Goal: Book appointment/travel/reservation

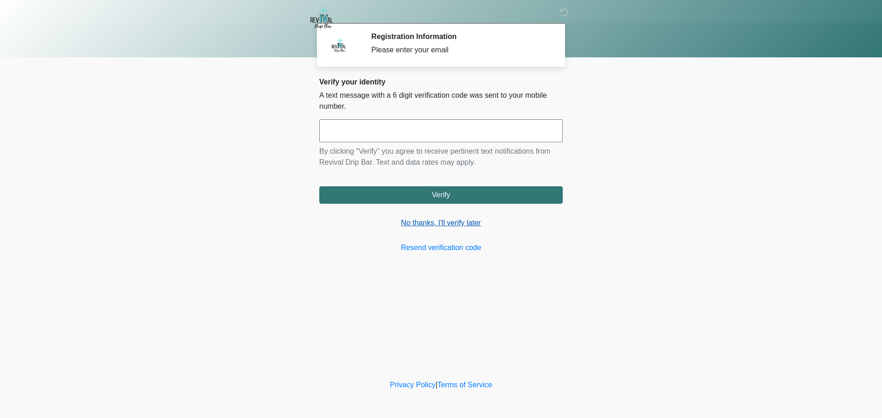
click at [432, 220] on link "No thanks, I'll verify later" at bounding box center [440, 223] width 243 height 11
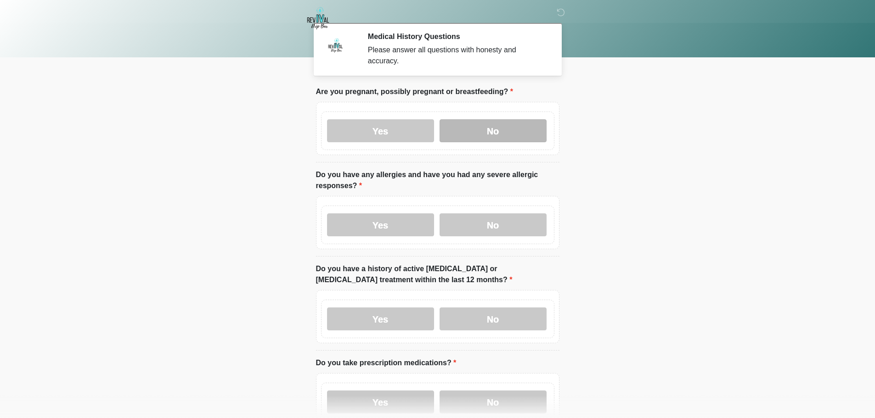
click at [489, 126] on label "No" at bounding box center [492, 130] width 107 height 23
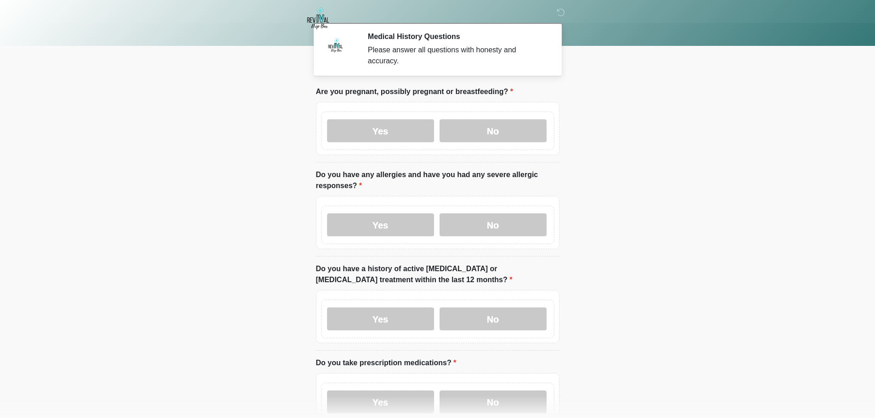
scroll to position [46, 0]
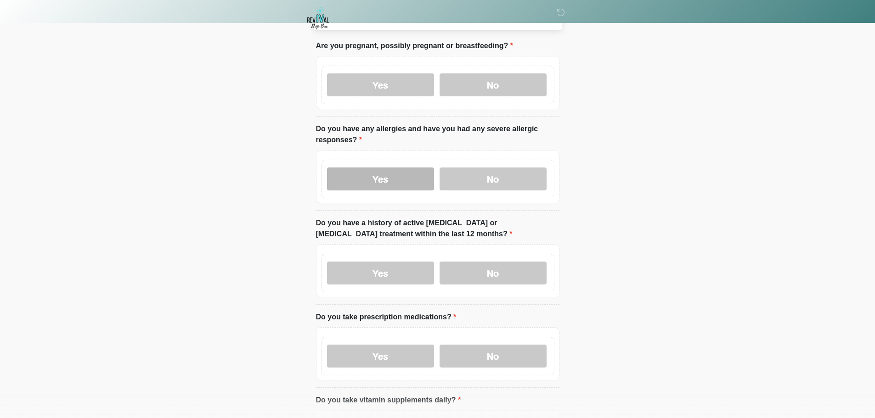
click at [379, 168] on label "Yes" at bounding box center [380, 179] width 107 height 23
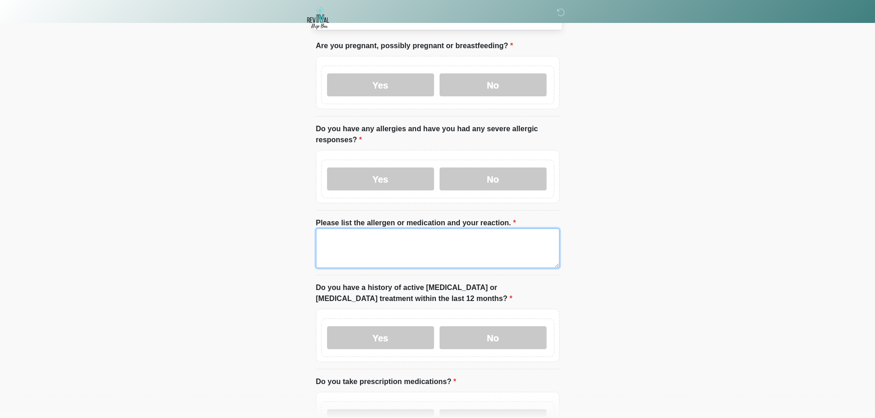
click at [320, 236] on textarea "Please list the allergen or medication and your reaction." at bounding box center [437, 248] width 243 height 39
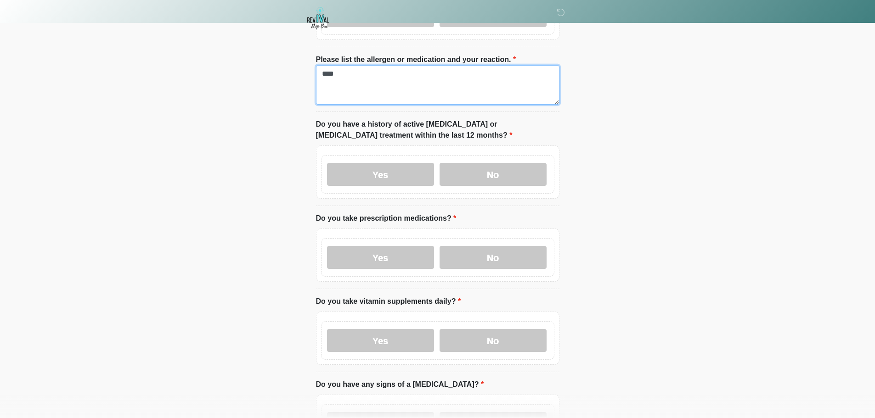
scroll to position [230, 0]
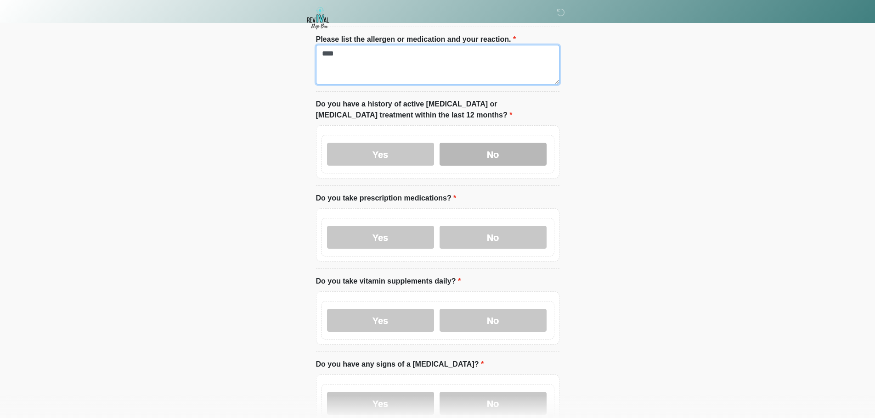
type textarea "****"
click at [495, 147] on label "No" at bounding box center [492, 154] width 107 height 23
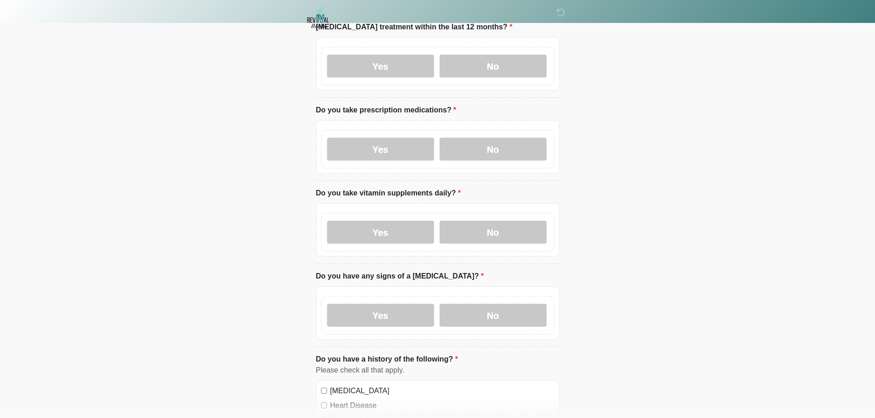
scroll to position [321, 0]
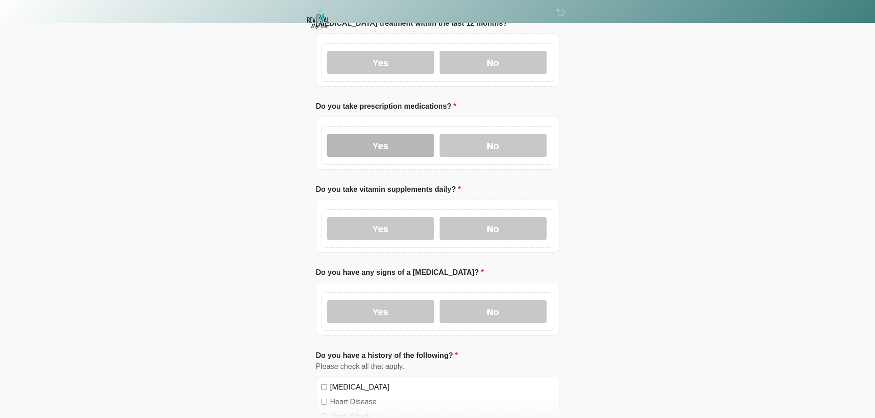
click at [380, 134] on label "Yes" at bounding box center [380, 145] width 107 height 23
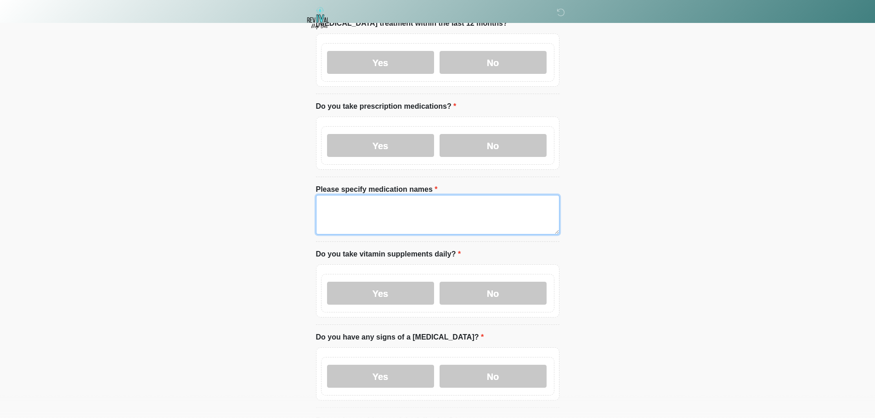
click at [346, 207] on textarea "Please specify medication names" at bounding box center [437, 214] width 243 height 39
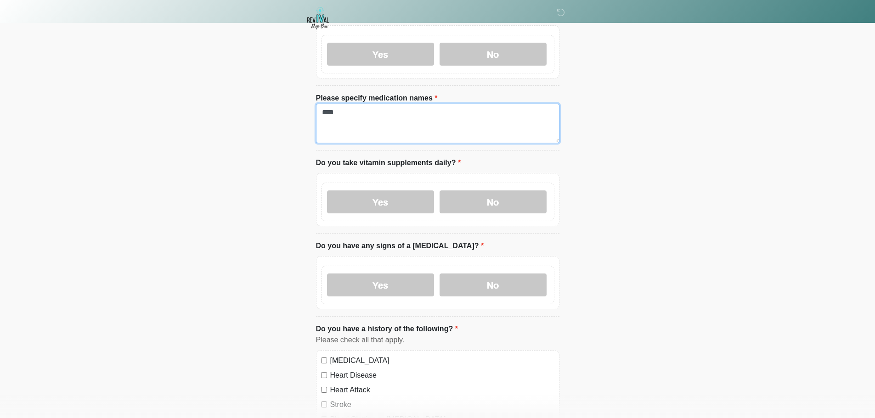
scroll to position [413, 0]
type textarea "****"
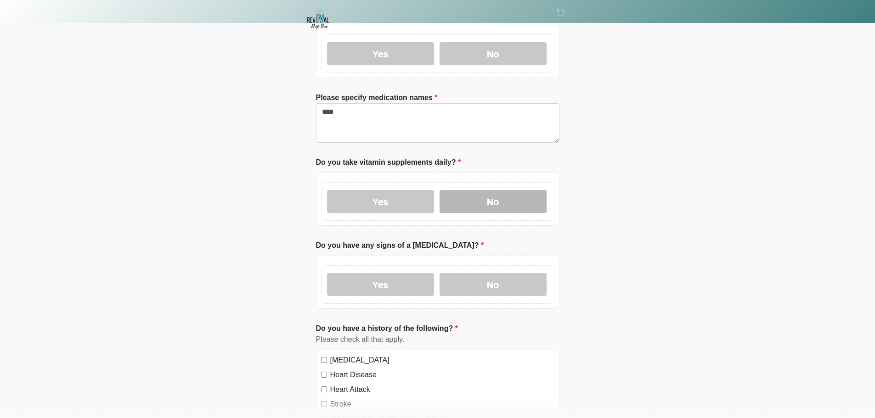
click at [509, 190] on label "No" at bounding box center [492, 201] width 107 height 23
click at [488, 275] on label "No" at bounding box center [492, 284] width 107 height 23
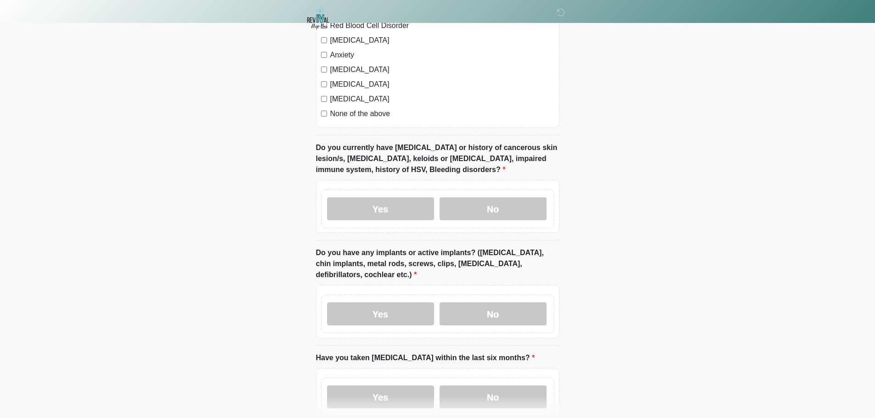
scroll to position [827, 0]
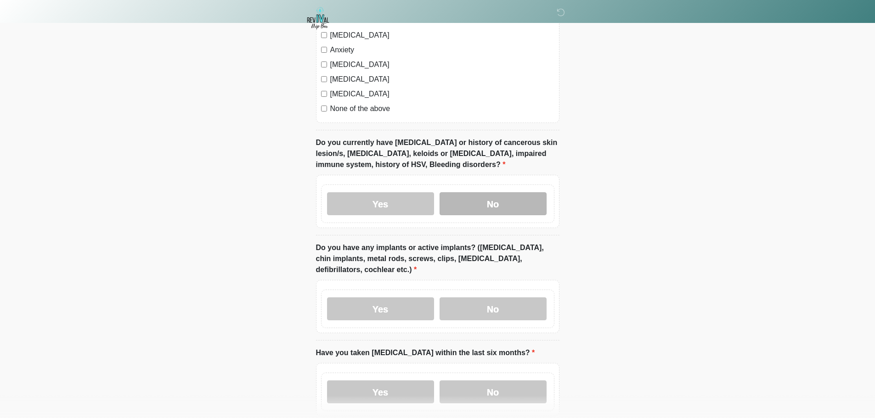
click at [485, 196] on label "No" at bounding box center [492, 203] width 107 height 23
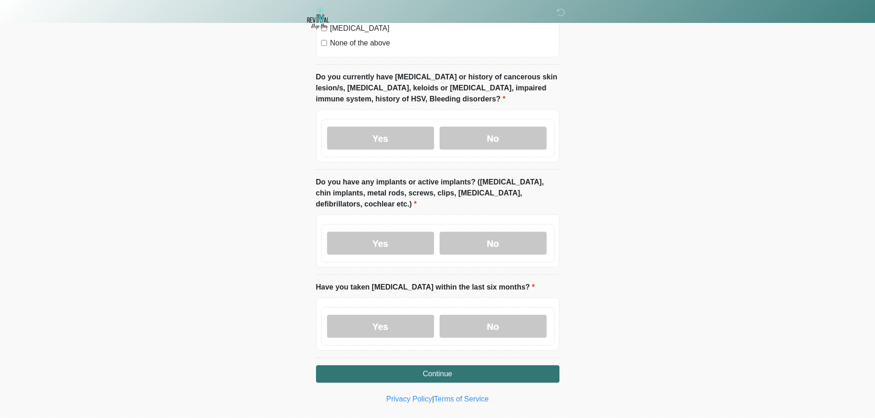
scroll to position [898, 0]
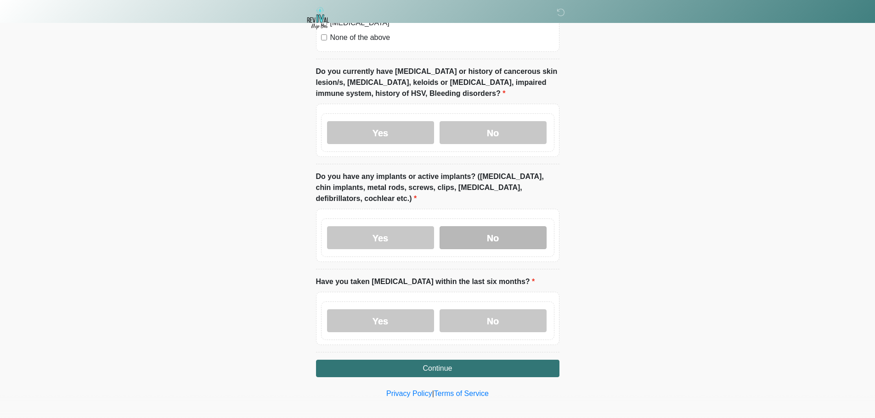
click at [489, 227] on label "No" at bounding box center [492, 237] width 107 height 23
click at [480, 315] on label "No" at bounding box center [492, 320] width 107 height 23
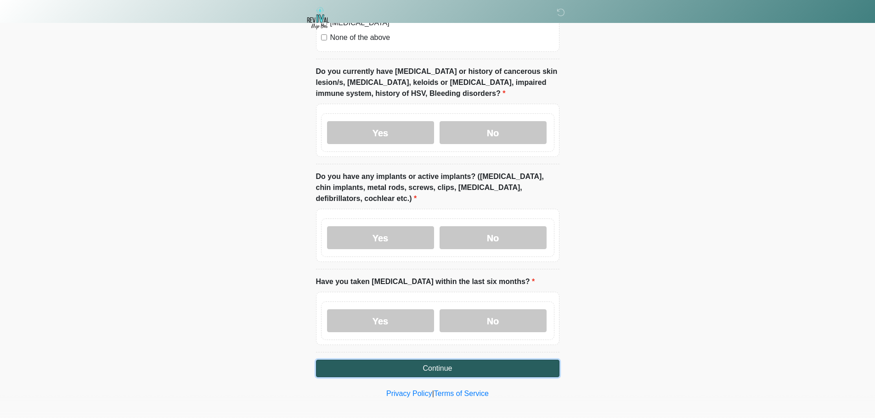
click at [442, 360] on button "Continue" at bounding box center [437, 368] width 243 height 17
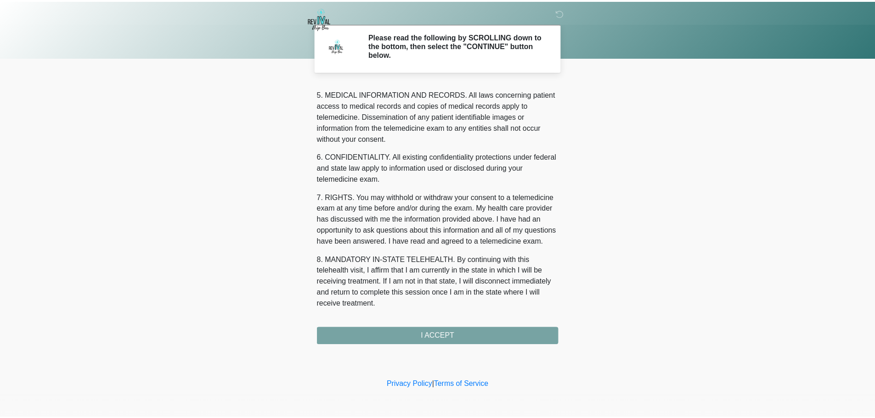
scroll to position [298, 0]
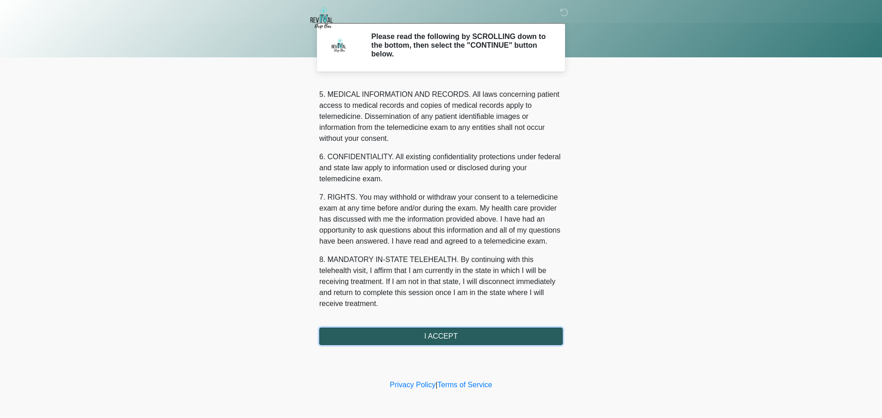
click at [445, 329] on button "I ACCEPT" at bounding box center [440, 336] width 243 height 17
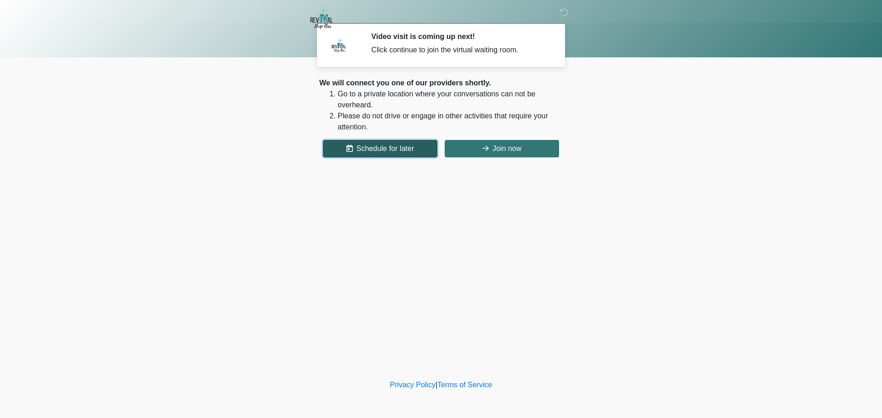
click at [379, 147] on button "Schedule for later" at bounding box center [380, 148] width 114 height 17
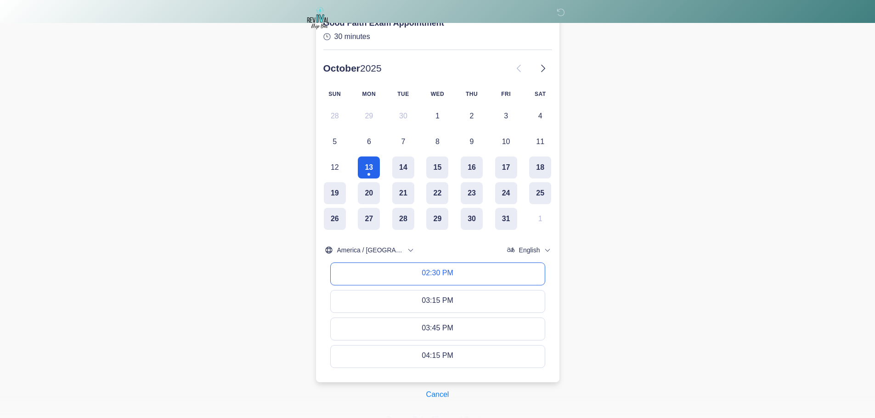
scroll to position [138, 0]
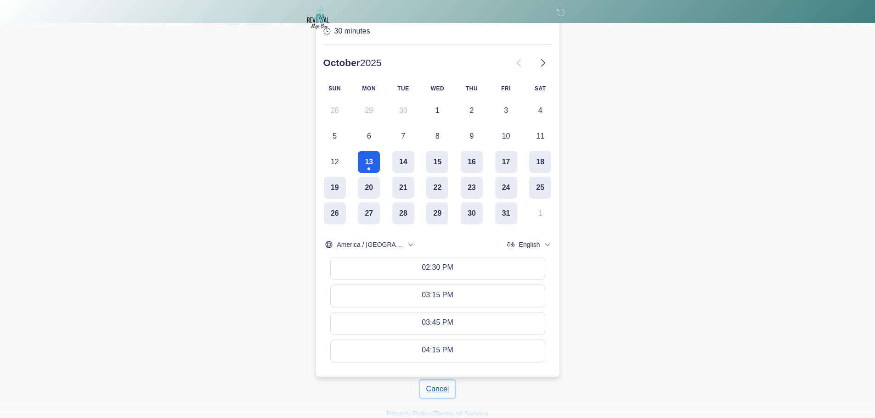
click at [449, 386] on button "Cancel" at bounding box center [437, 389] width 35 height 17
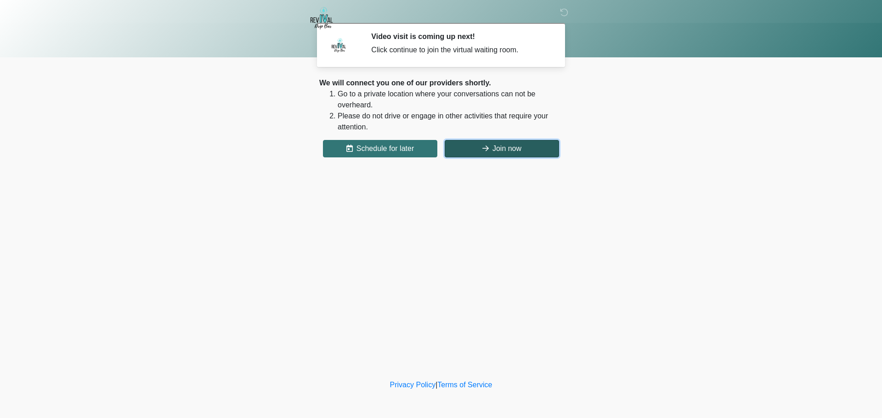
click at [485, 147] on icon at bounding box center [485, 148] width 6 height 7
